Goal: Information Seeking & Learning: Learn about a topic

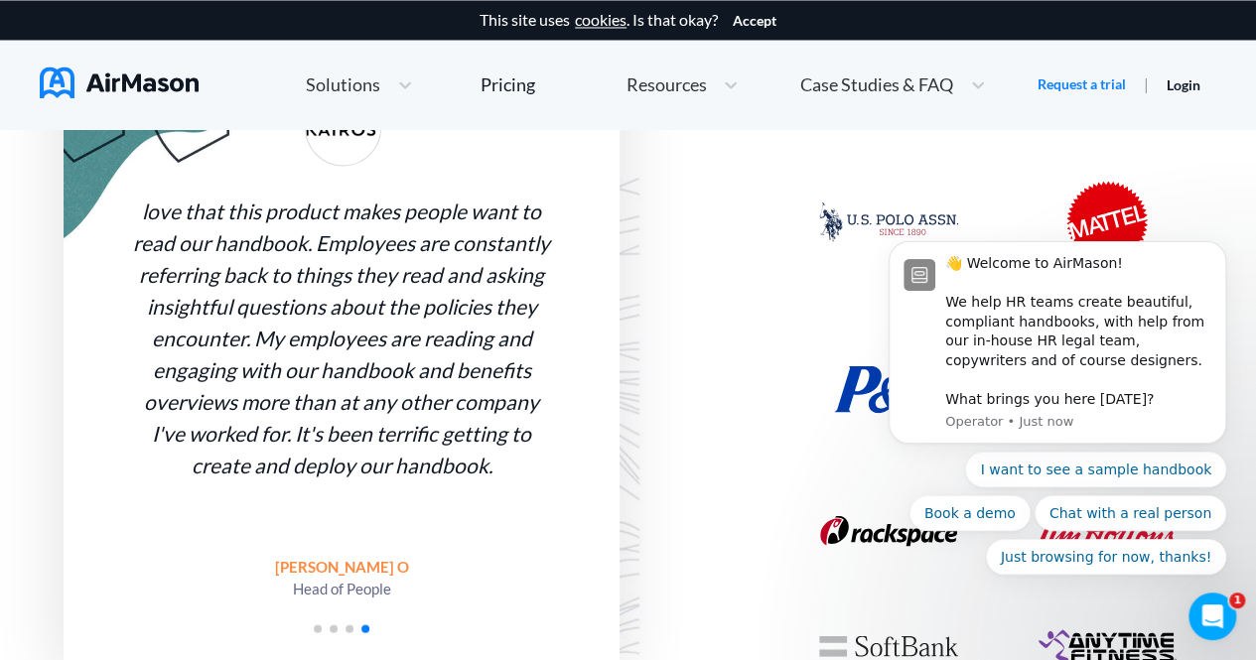
scroll to position [1788, 0]
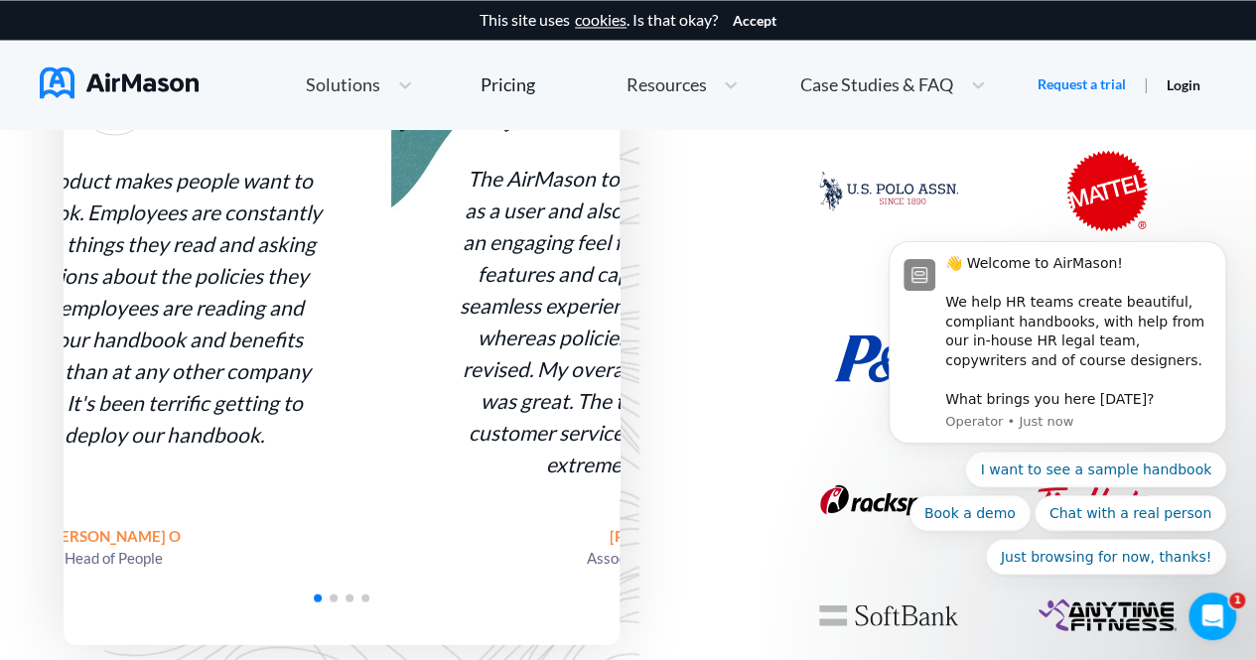
click at [391, 341] on div "love that this product makes people want to read our handbook. Employees are co…" at bounding box center [113, 319] width 556 height 651
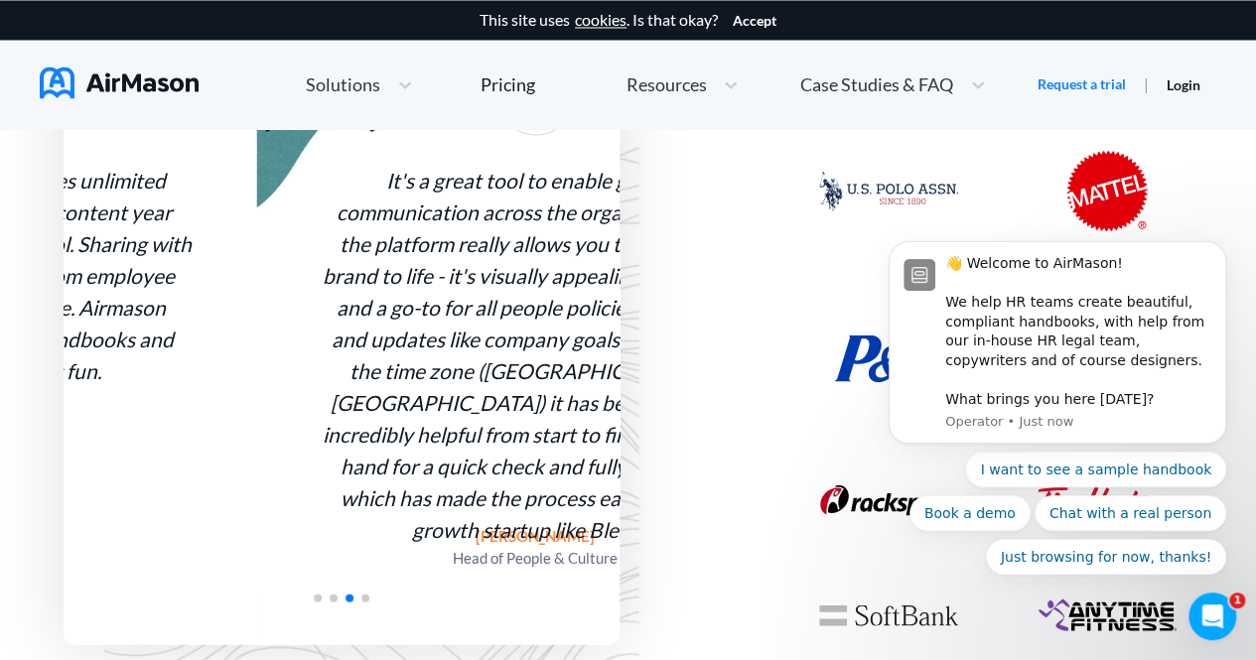
click at [501, 314] on div "It's a great tool to enable greater communication across the organisation and t…" at bounding box center [535, 354] width 425 height 381
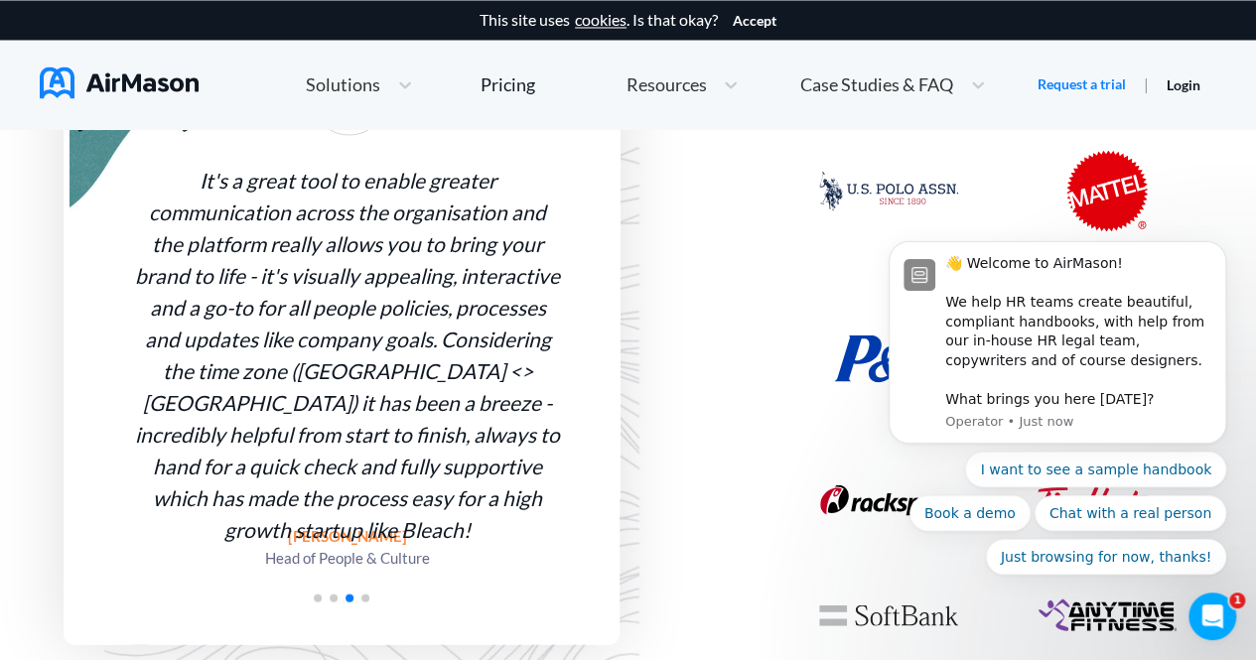
click at [560, 317] on div "It's a great tool to enable greater communication across the organisation and t…" at bounding box center [347, 354] width 425 height 381
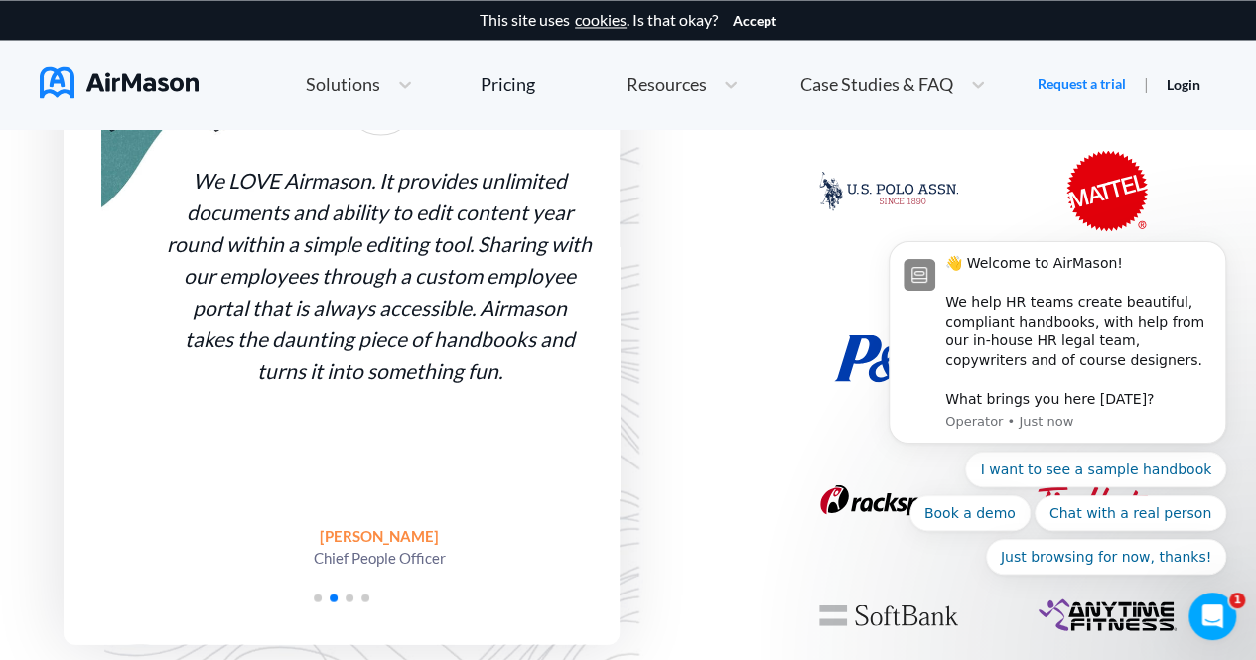
click at [549, 299] on div "We LOVE Airmason. It provides unlimited documents and ability to edit content y…" at bounding box center [379, 275] width 425 height 222
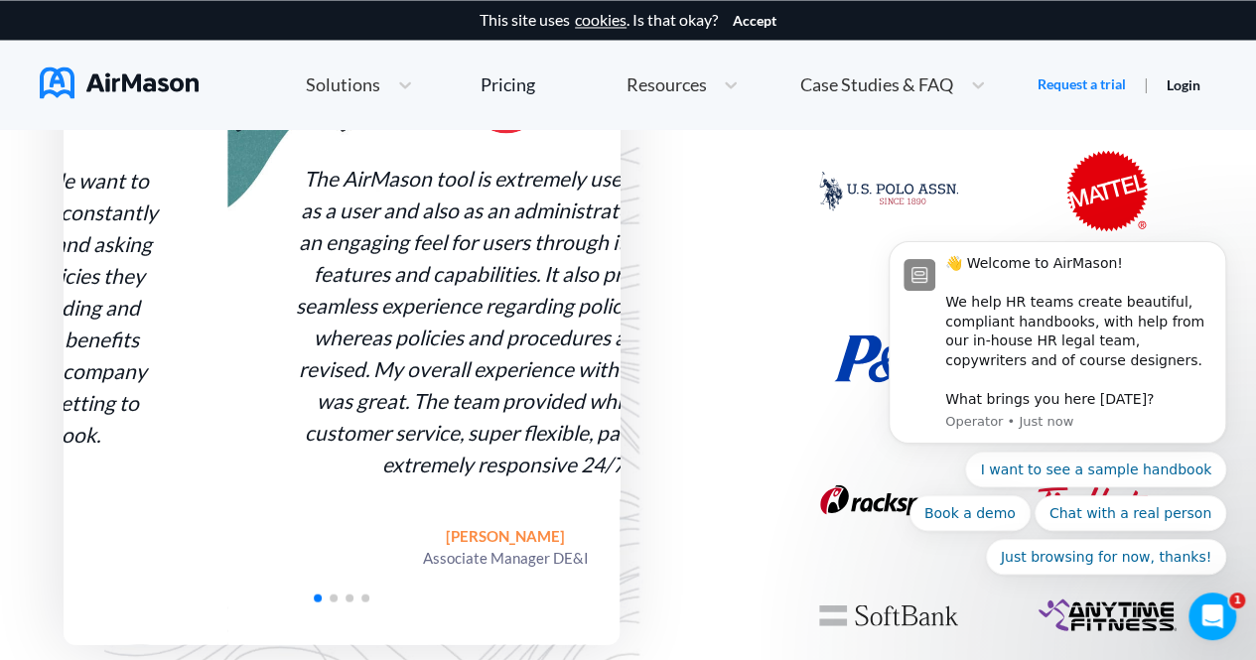
click at [538, 305] on div "The AirMason tool is extremely user-friendly as a user and also as an administr…" at bounding box center [505, 321] width 425 height 318
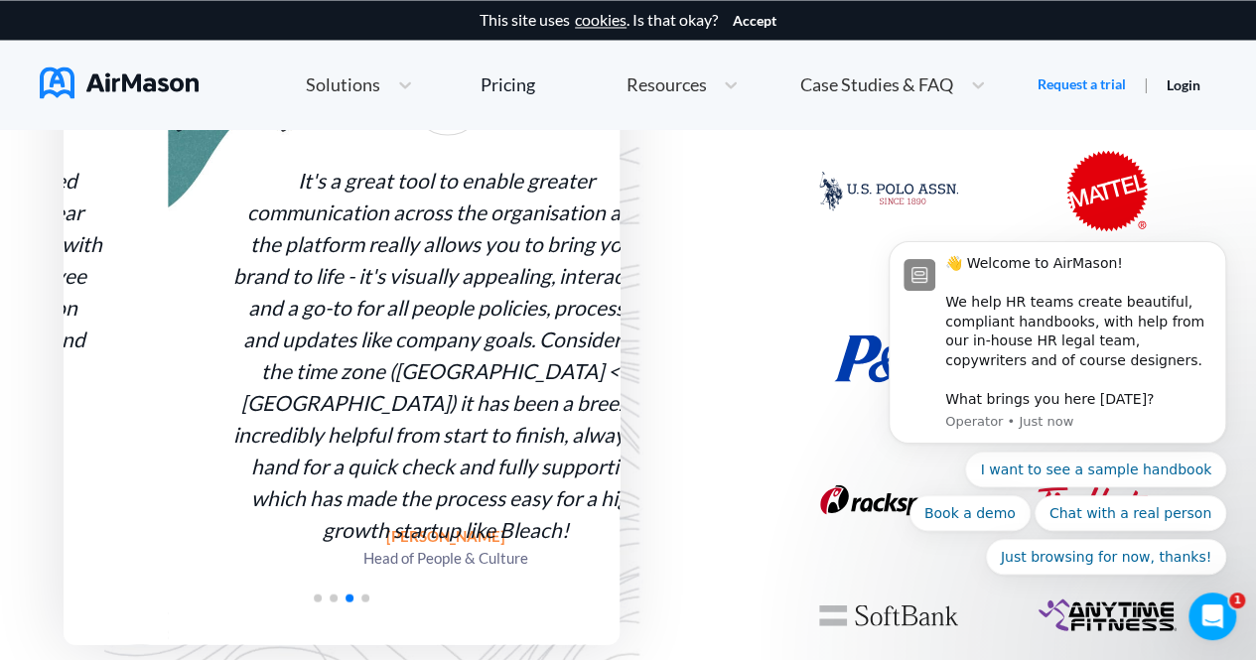
click at [510, 308] on div "It's a great tool to enable greater communication across the organisation and t…" at bounding box center [445, 354] width 425 height 381
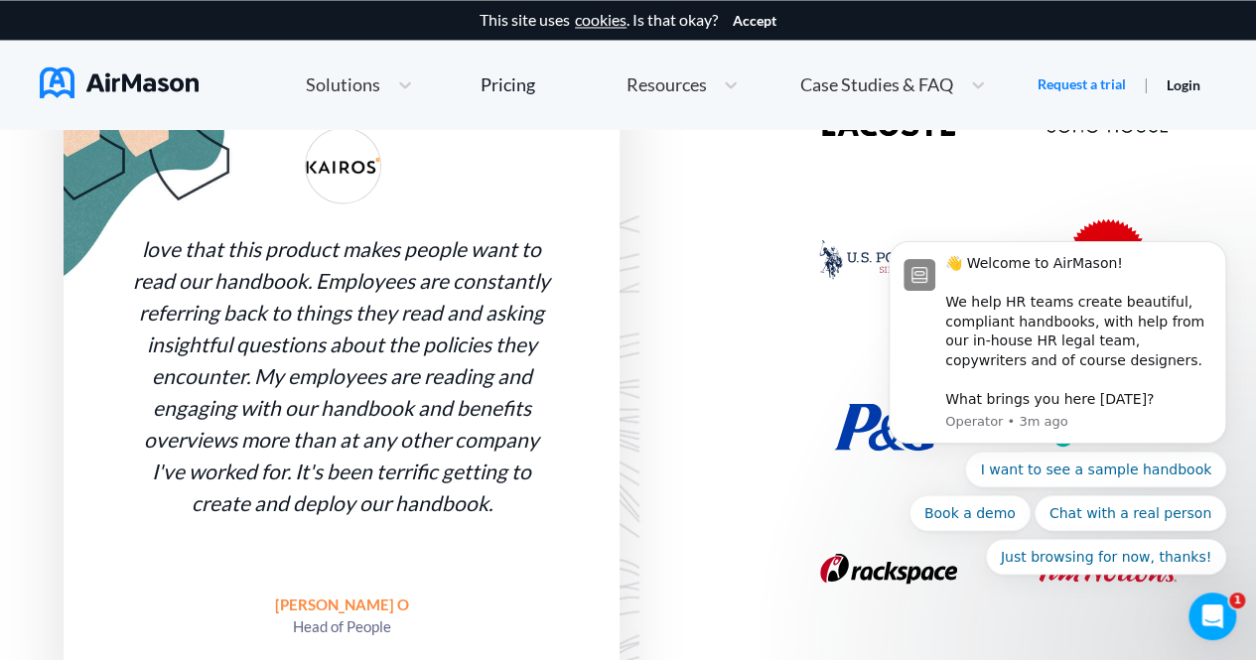
scroll to position [1688, 0]
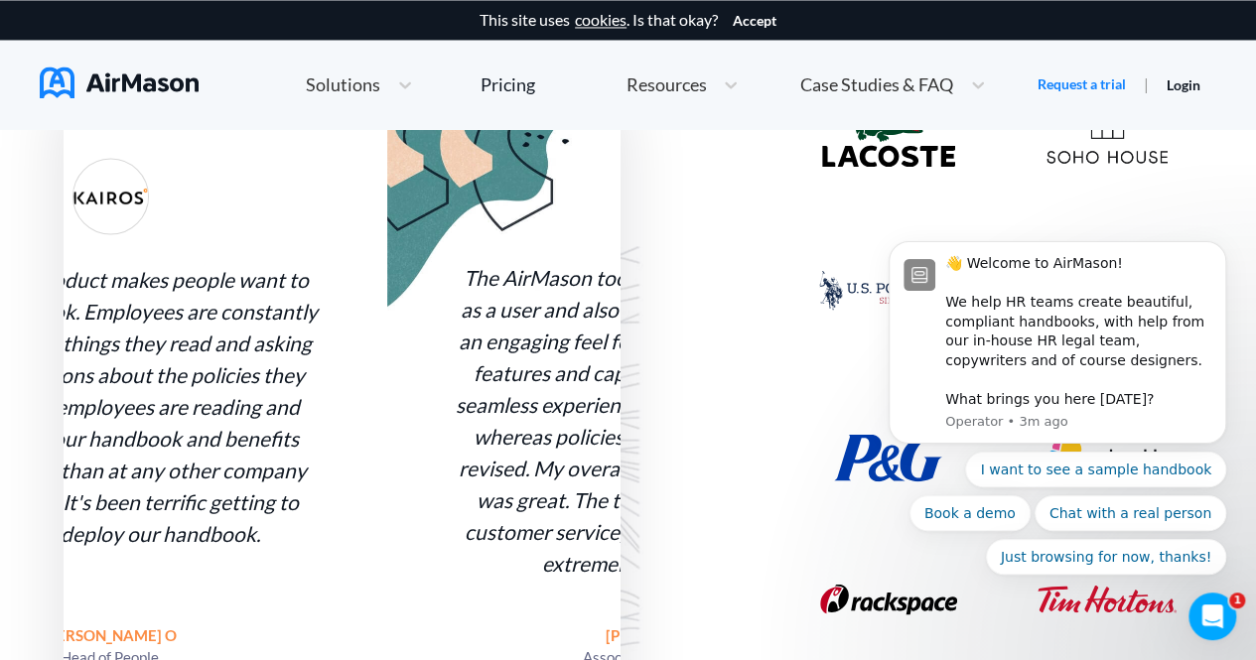
click at [387, 323] on div "love that this product makes people want to read our handbook. Employees are co…" at bounding box center [109, 418] width 556 height 651
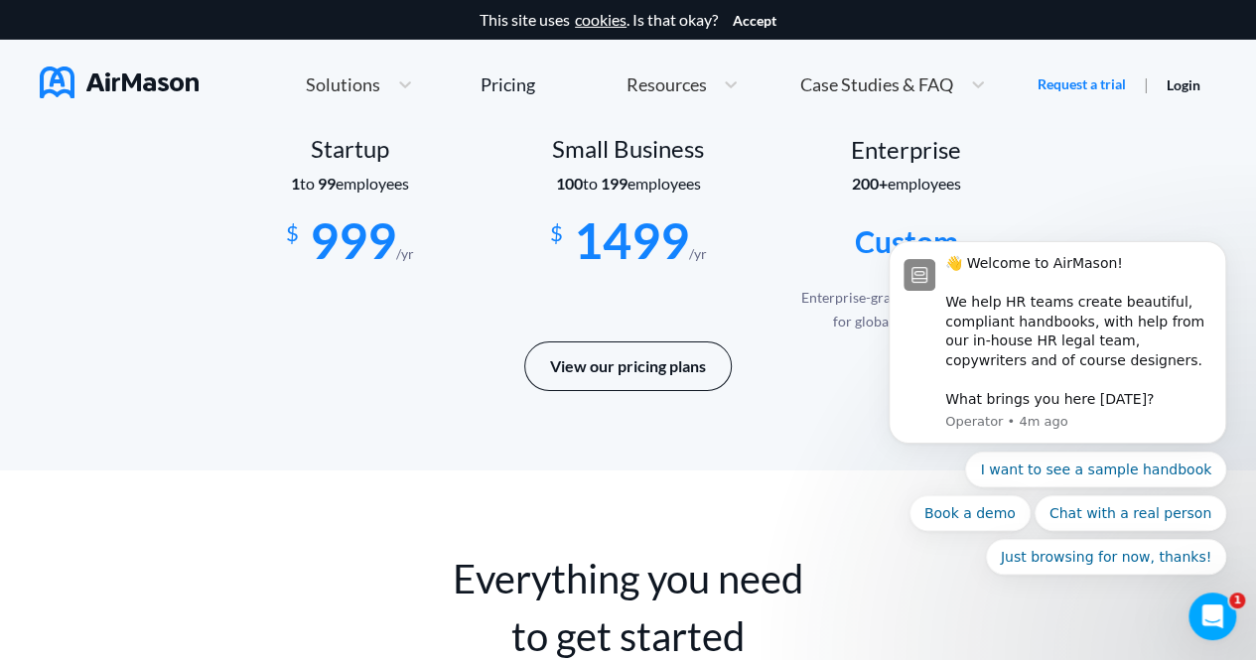
scroll to position [3476, 0]
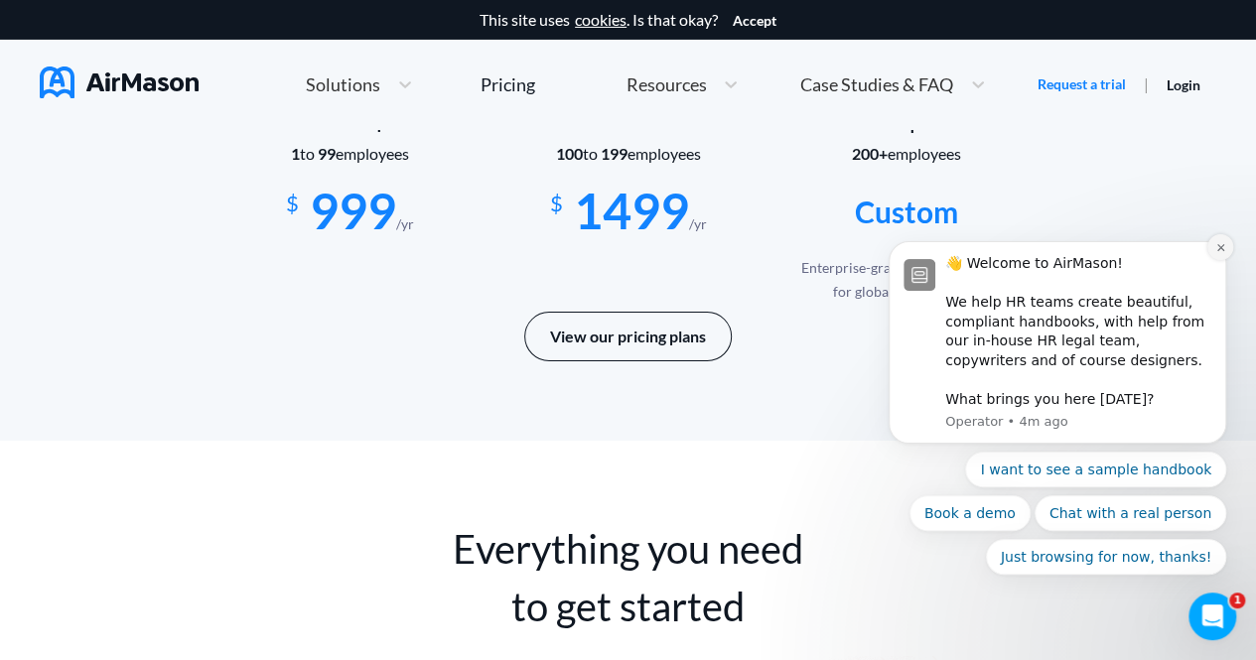
click at [1224, 253] on icon "Dismiss notification" at bounding box center [1221, 247] width 11 height 11
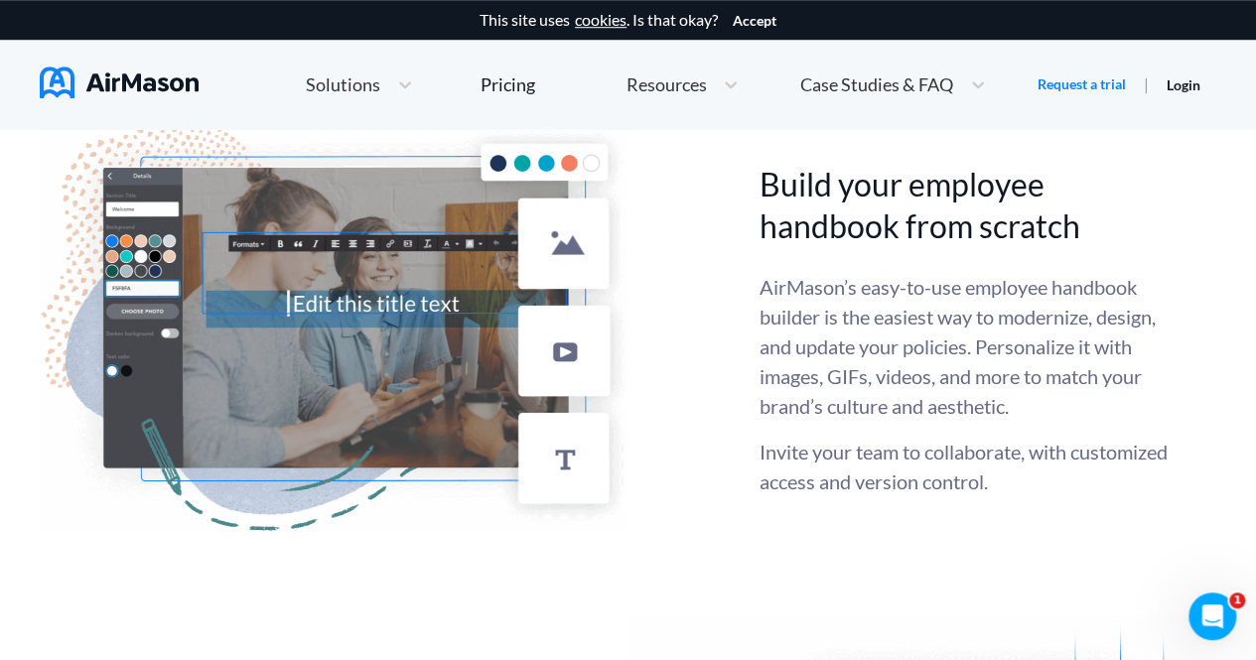
scroll to position [4569, 0]
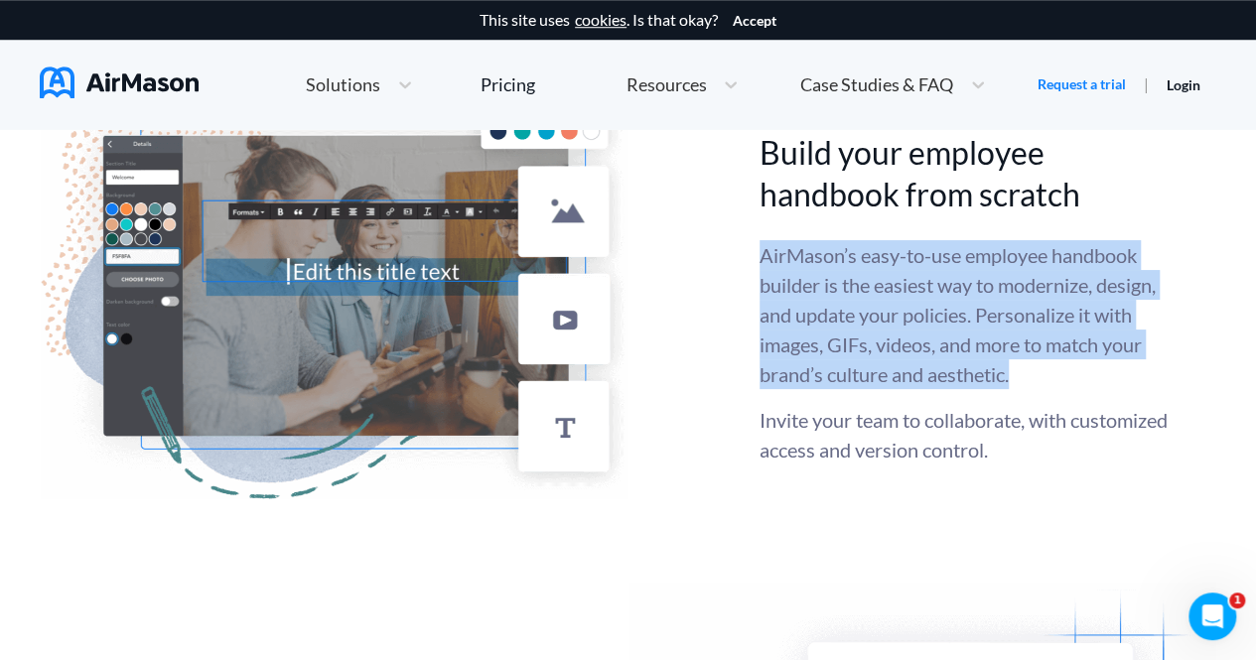
drag, startPoint x: 763, startPoint y: 247, endPoint x: 1172, endPoint y: 368, distance: 426.8
click at [1172, 368] on p "AirMason’s easy-to-use employee handbook builder is the easiest way to moderniz…" at bounding box center [973, 314] width 427 height 149
drag, startPoint x: 761, startPoint y: 249, endPoint x: 1035, endPoint y: 376, distance: 302.2
click at [1035, 376] on p "AirMason’s easy-to-use employee handbook builder is the easiest way to moderniz…" at bounding box center [973, 314] width 427 height 149
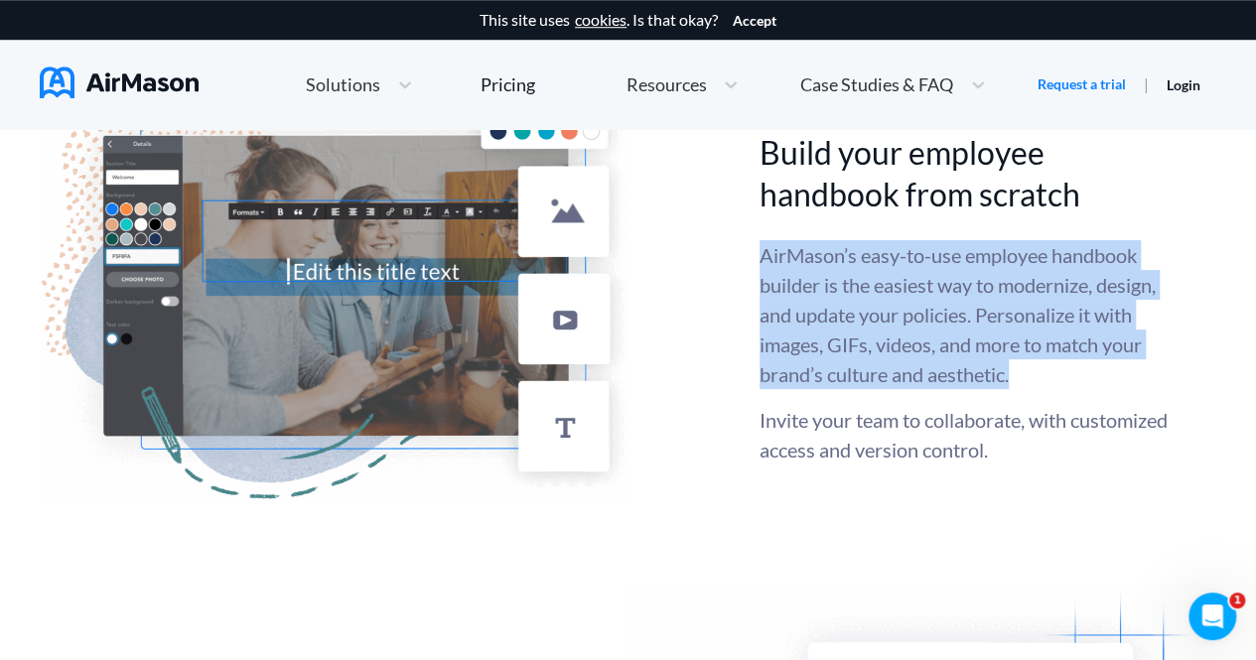
copy p "AirMason’s easy-to-use employee handbook builder is the easiest way to moderniz…"
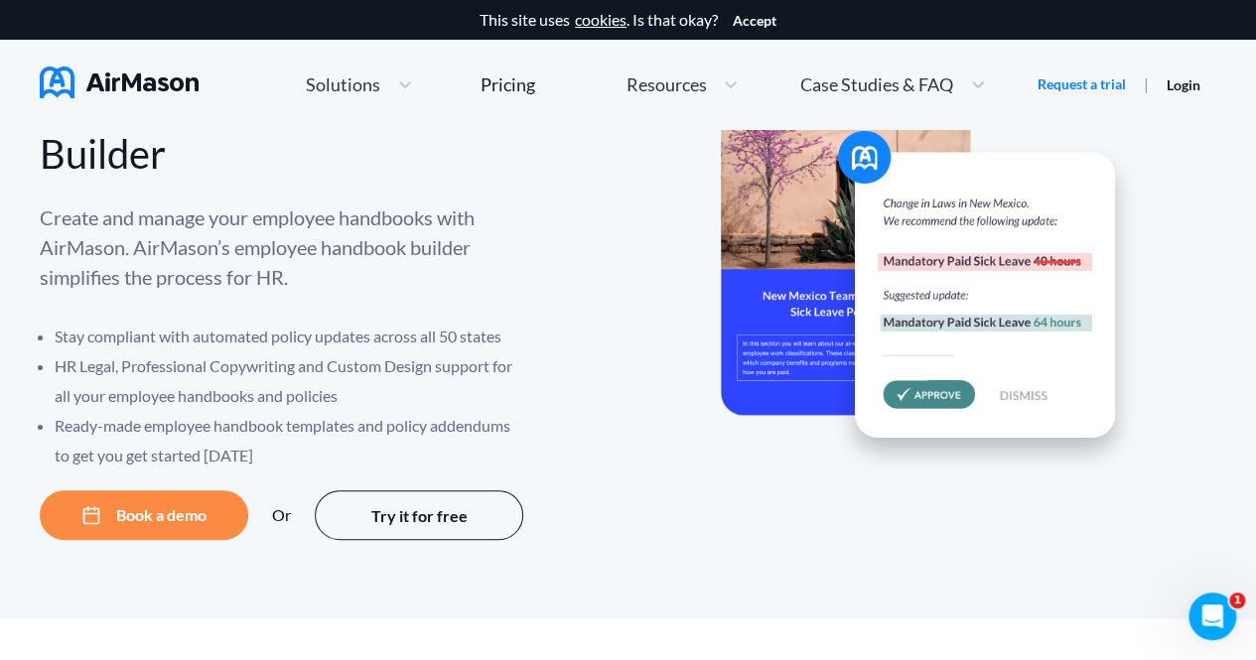
scroll to position [0, 0]
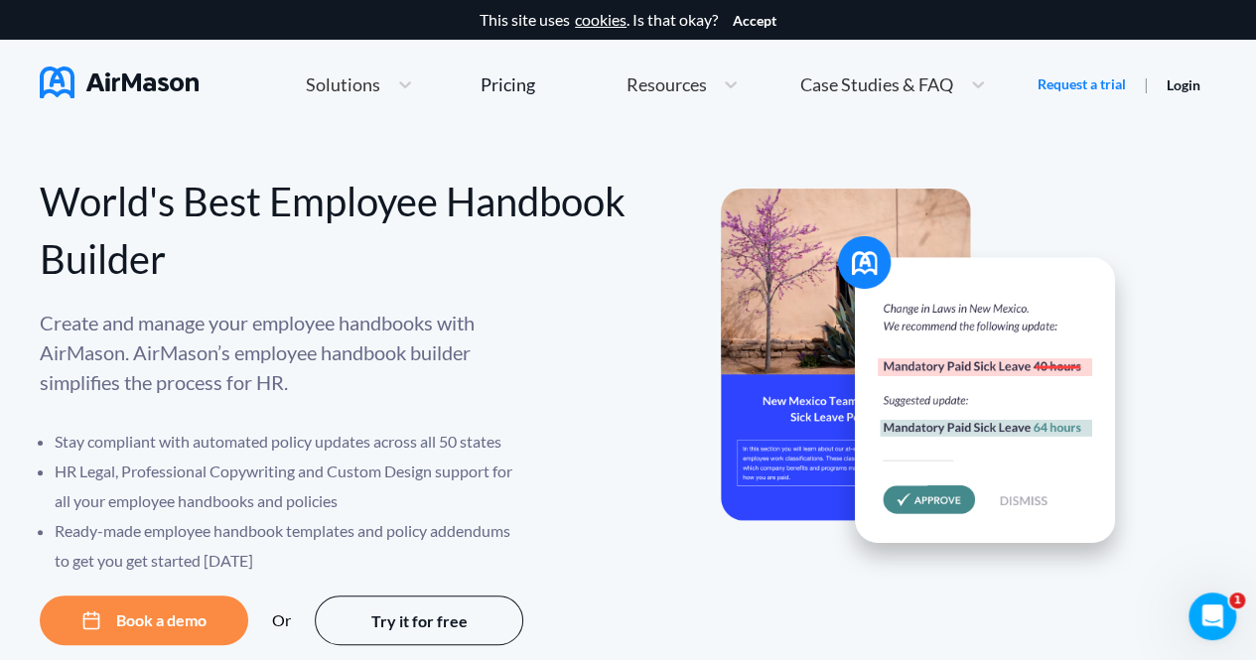
click at [681, 92] on span "Resources" at bounding box center [666, 84] width 80 height 18
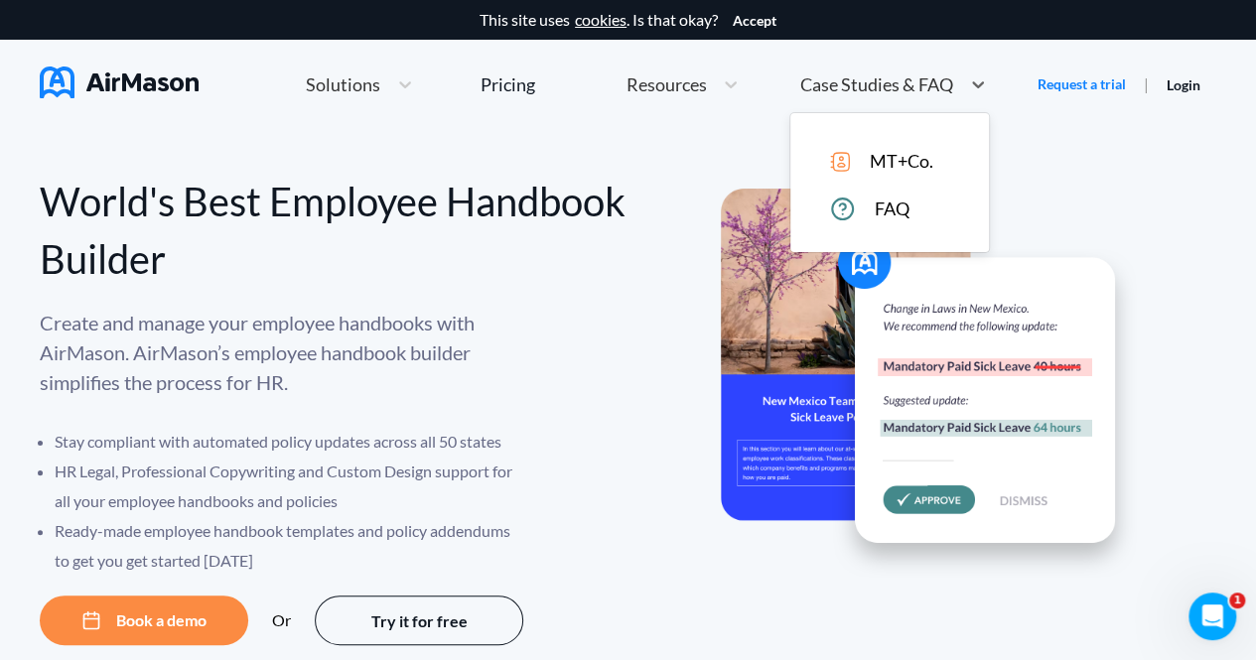
click at [835, 81] on span "Case Studies & FAQ" at bounding box center [877, 84] width 153 height 18
click at [147, 90] on img at bounding box center [119, 83] width 159 height 32
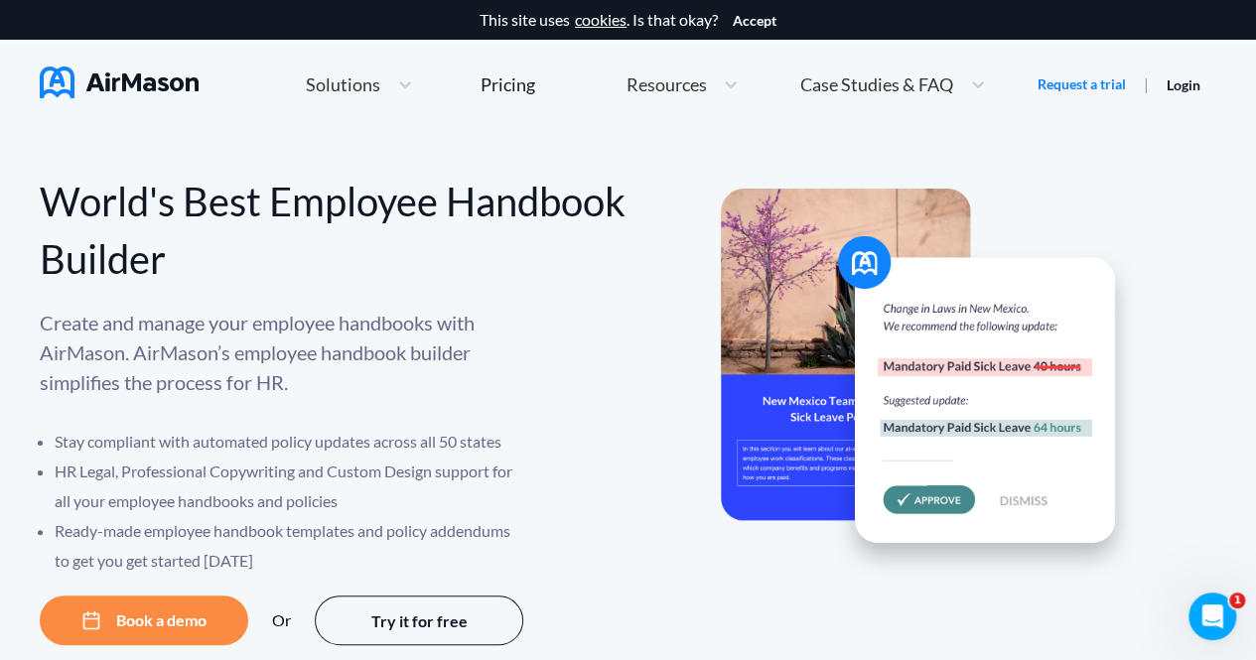
click at [95, 79] on img at bounding box center [119, 83] width 159 height 32
click at [755, 19] on button "Accept" at bounding box center [755, 21] width 44 height 16
